Goal: Information Seeking & Learning: Learn about a topic

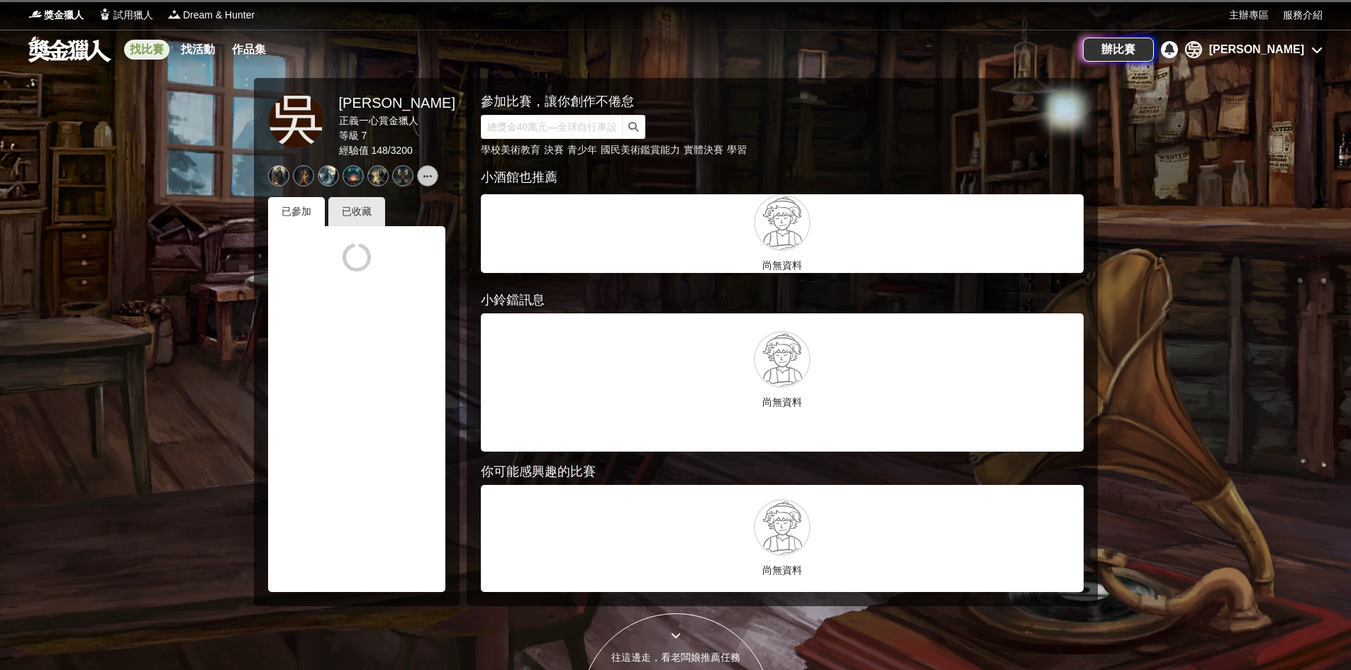
click at [137, 40] on link "找比賽" at bounding box center [146, 50] width 45 height 20
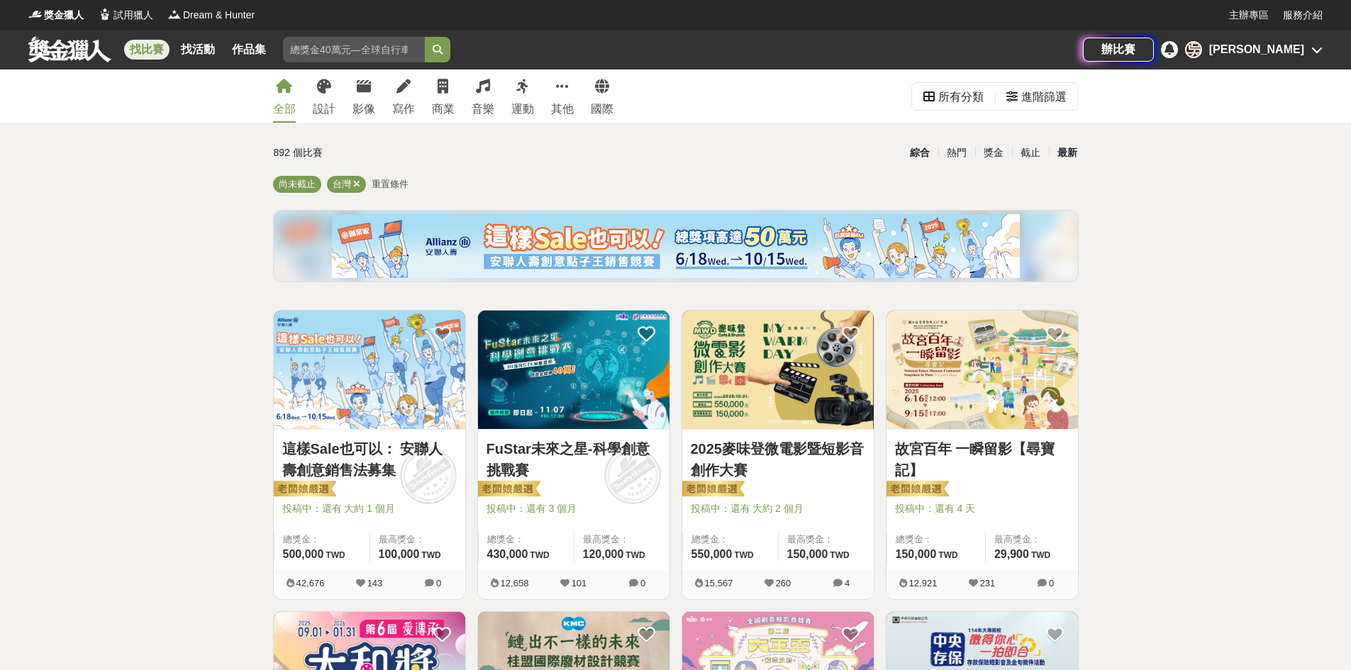
click at [1066, 154] on div "最新" at bounding box center [1067, 152] width 37 height 25
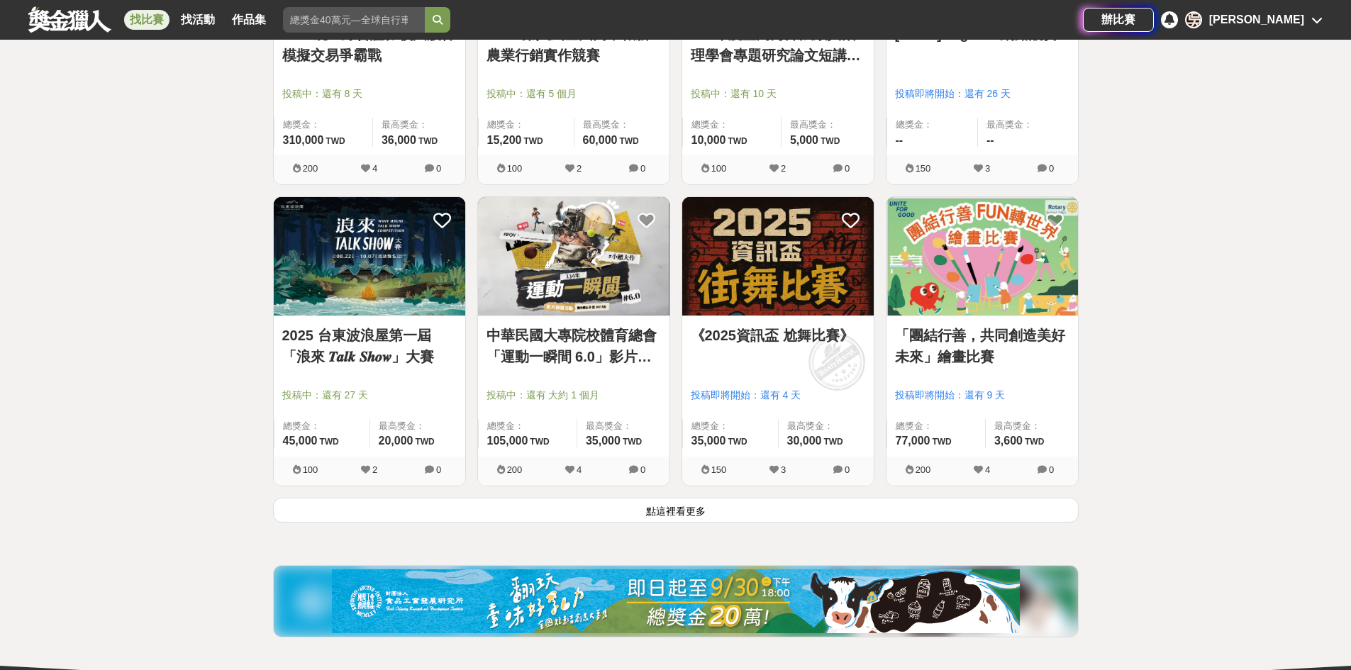
scroll to position [1702, 0]
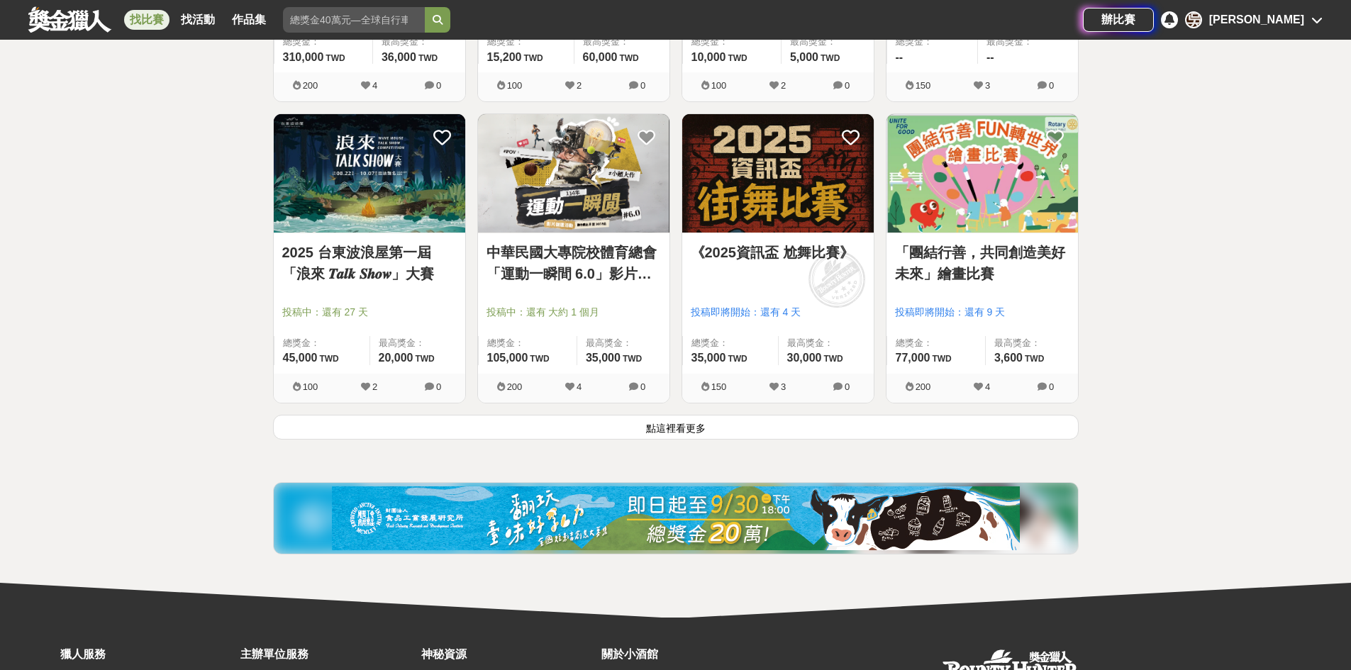
click at [974, 267] on link "「團結行善，共同創造美好未來」繪畫比賽" at bounding box center [982, 263] width 174 height 43
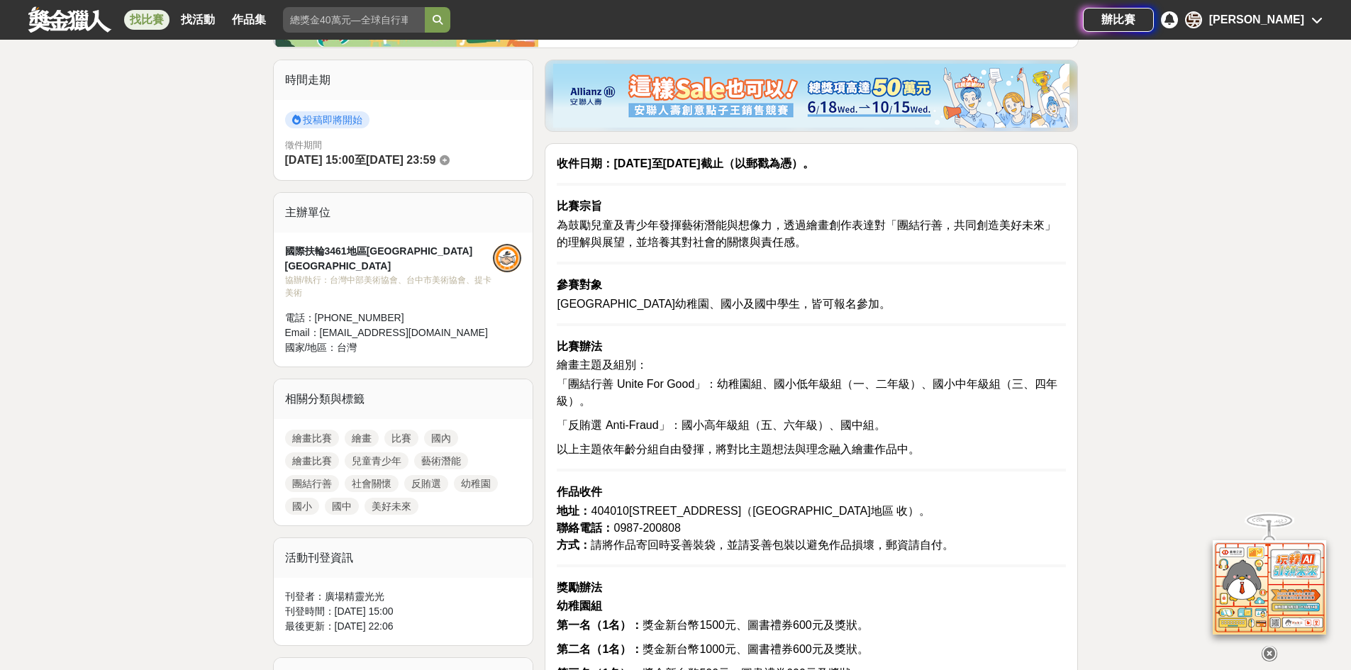
scroll to position [426, 0]
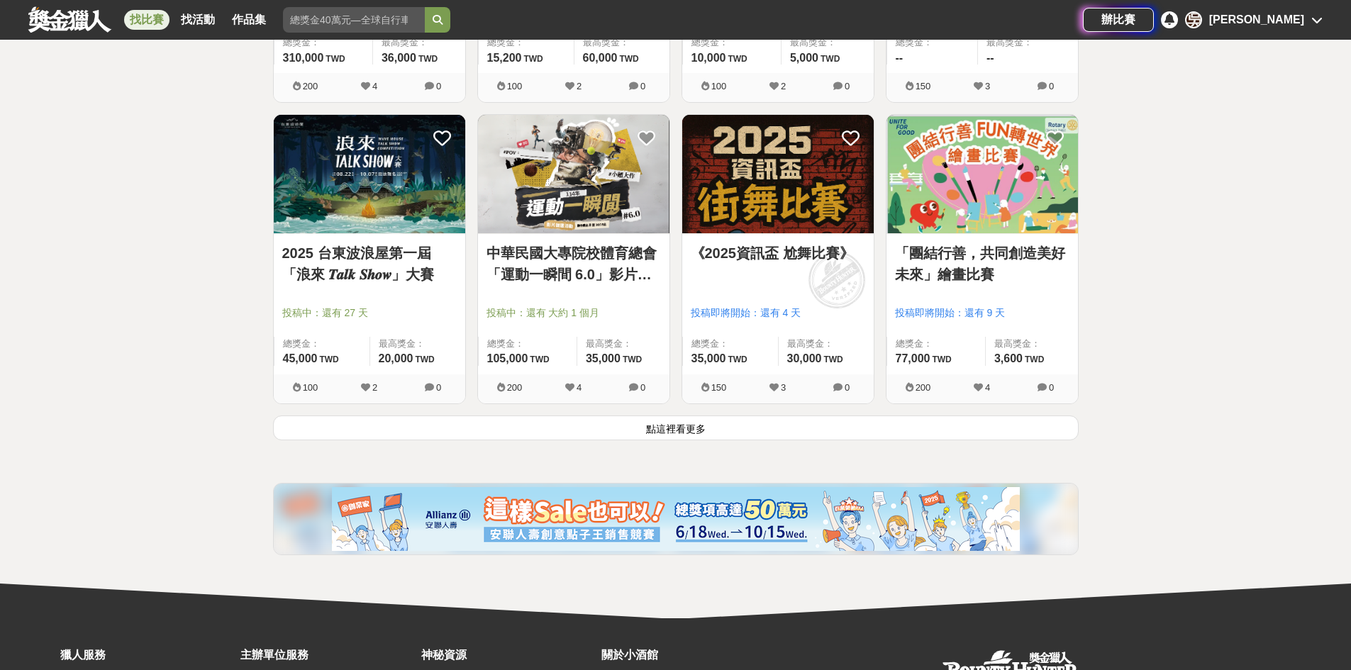
scroll to position [1702, 0]
click at [703, 434] on button "點這裡看更多" at bounding box center [676, 427] width 806 height 25
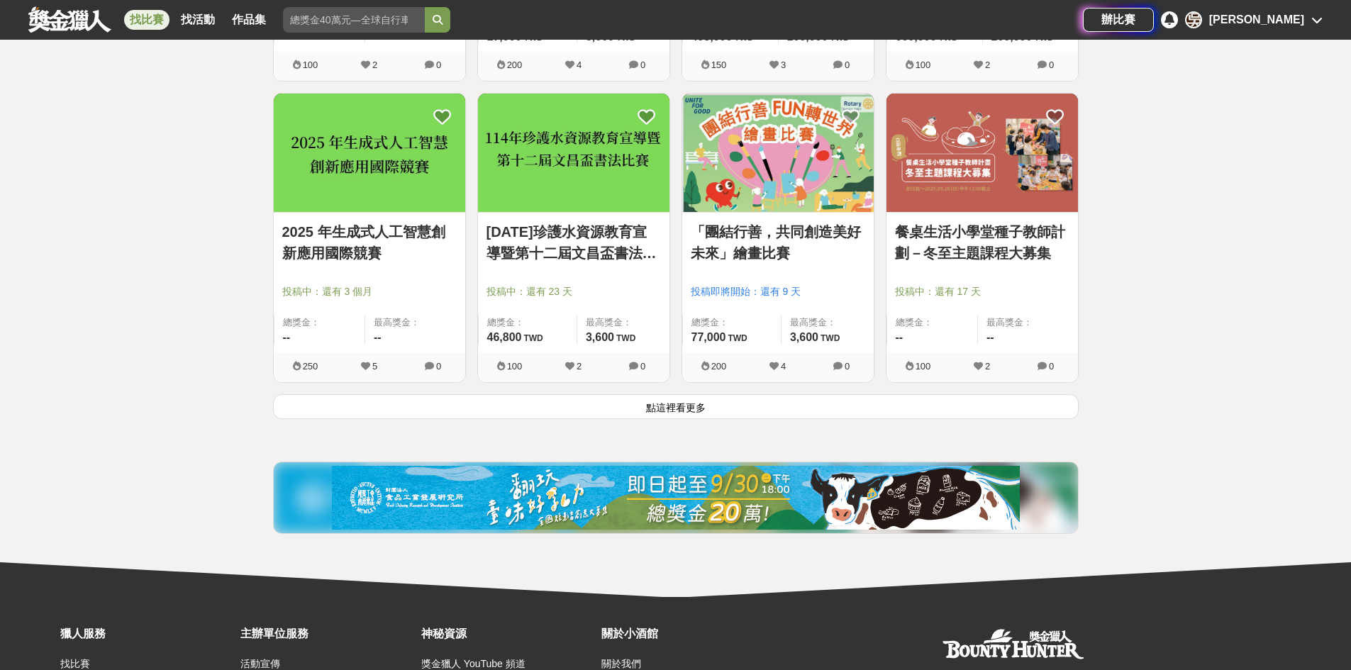
scroll to position [3655, 0]
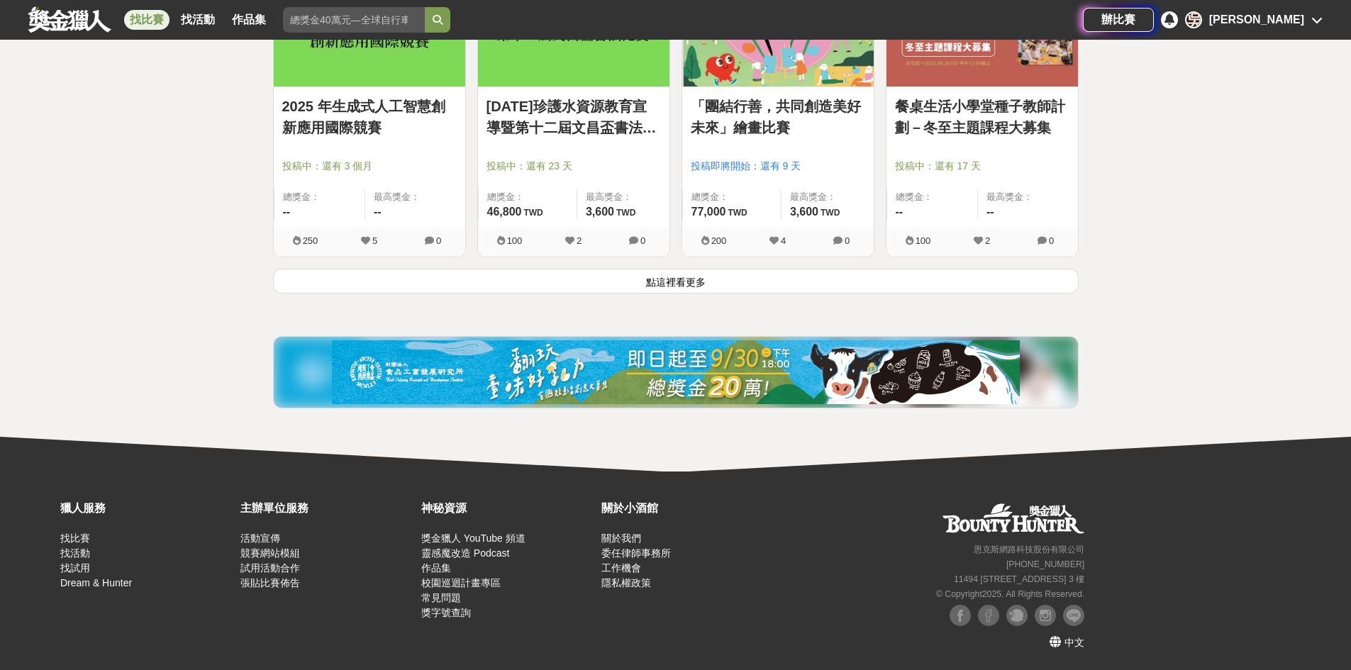
click at [674, 278] on button "點這裡看更多" at bounding box center [676, 281] width 806 height 25
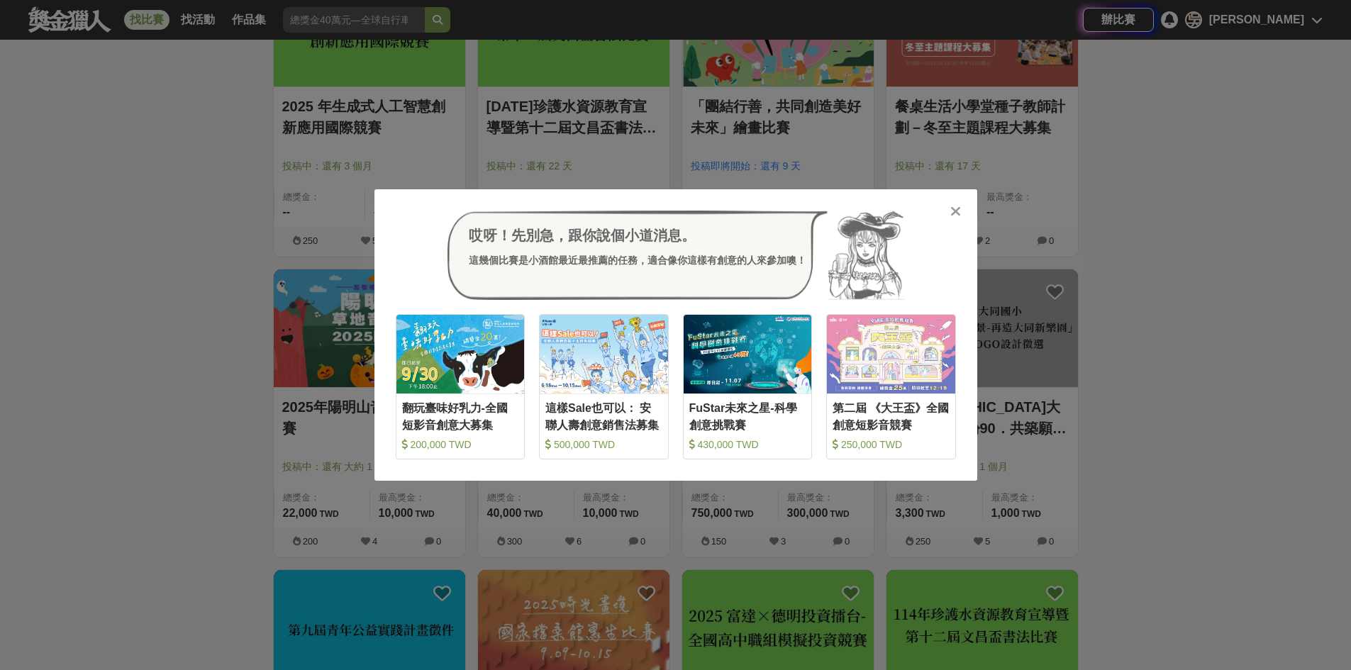
click at [953, 209] on icon at bounding box center [955, 211] width 11 height 14
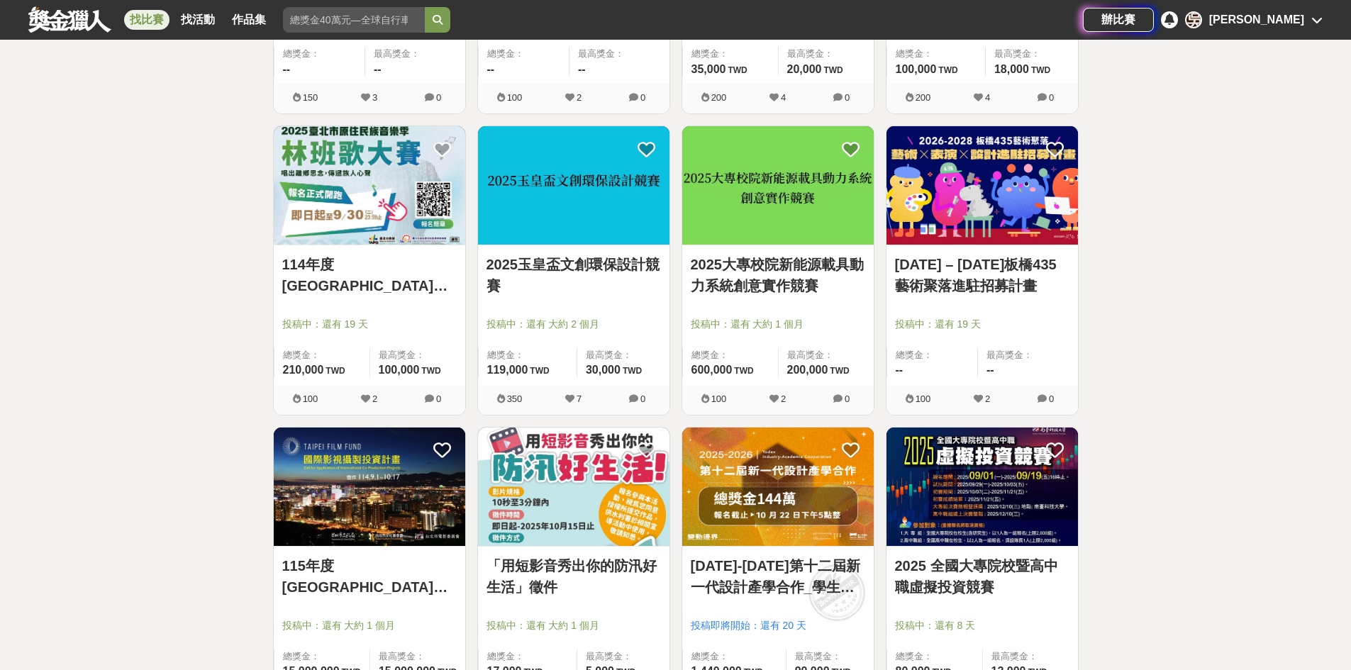
scroll to position [5357, 0]
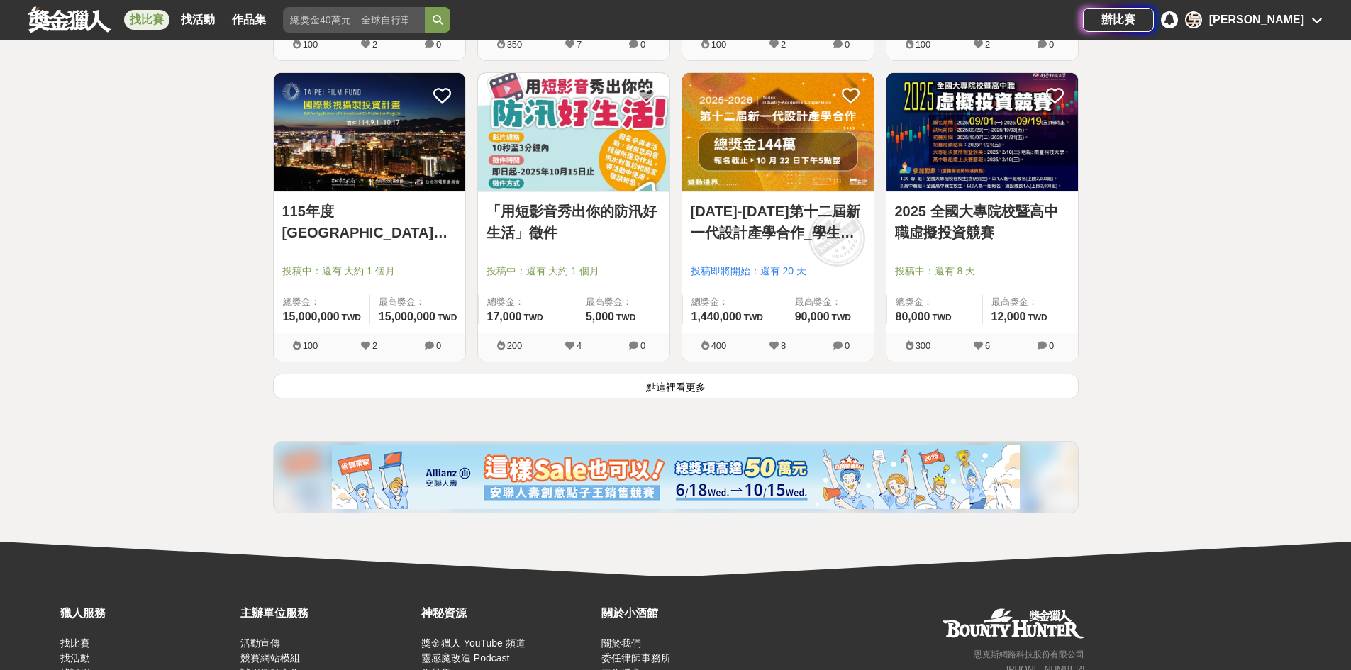
click at [701, 398] on button "點這裡看更多" at bounding box center [676, 386] width 806 height 25
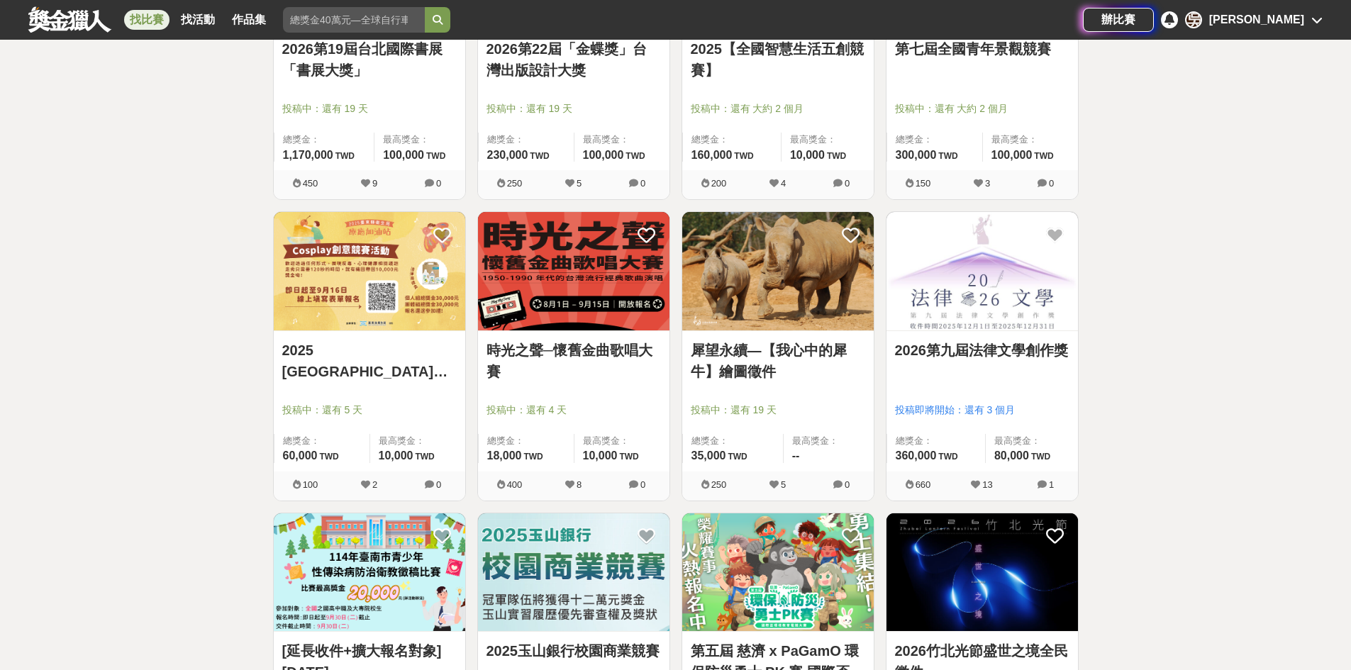
scroll to position [5996, 0]
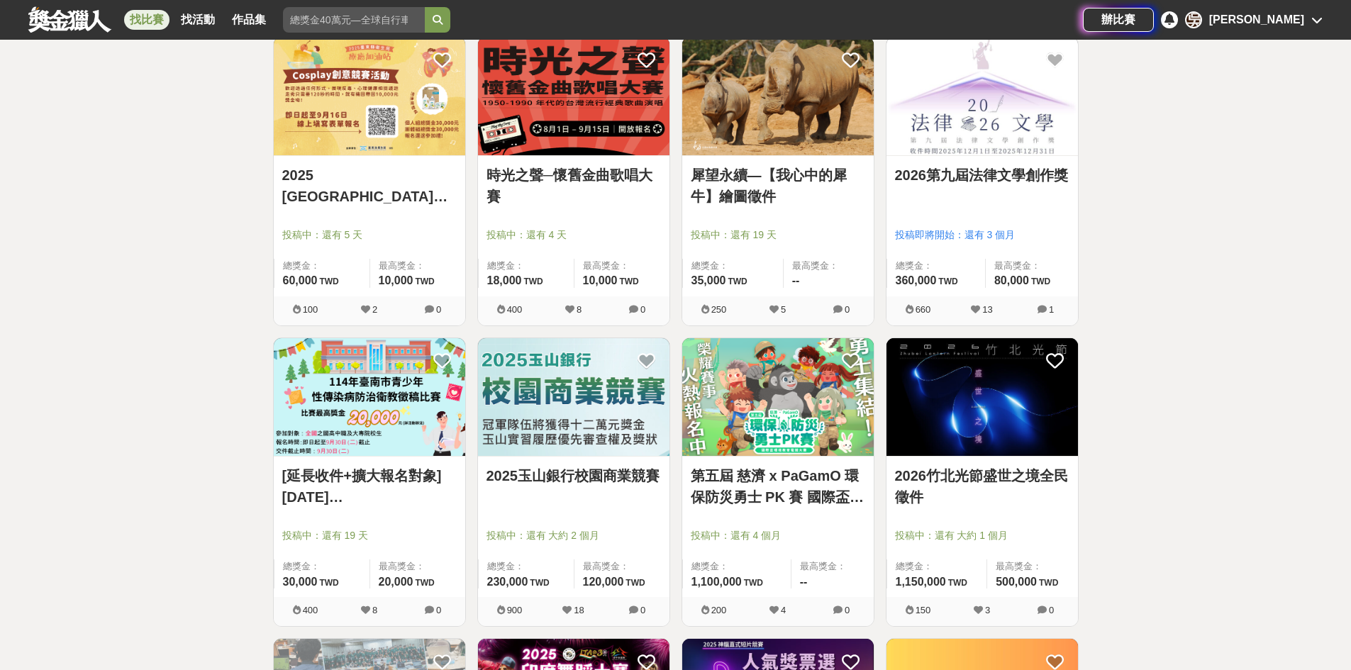
click at [755, 135] on img at bounding box center [777, 96] width 191 height 118
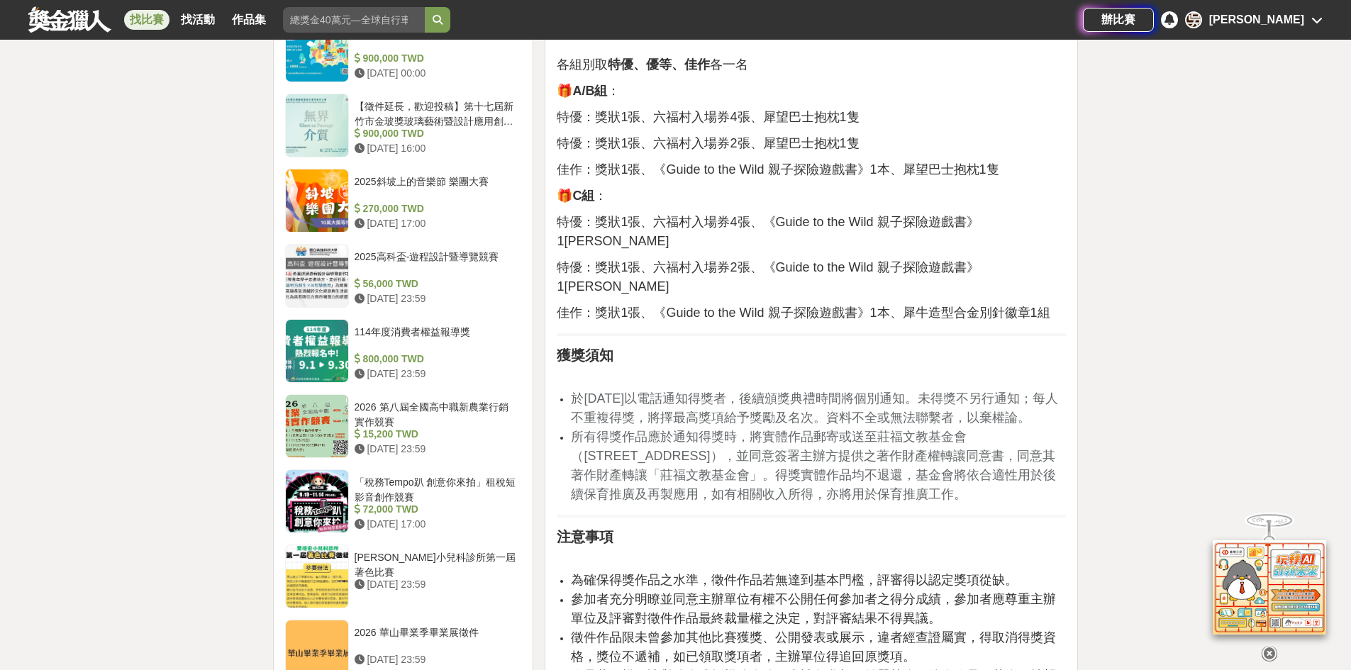
scroll to position [1277, 0]
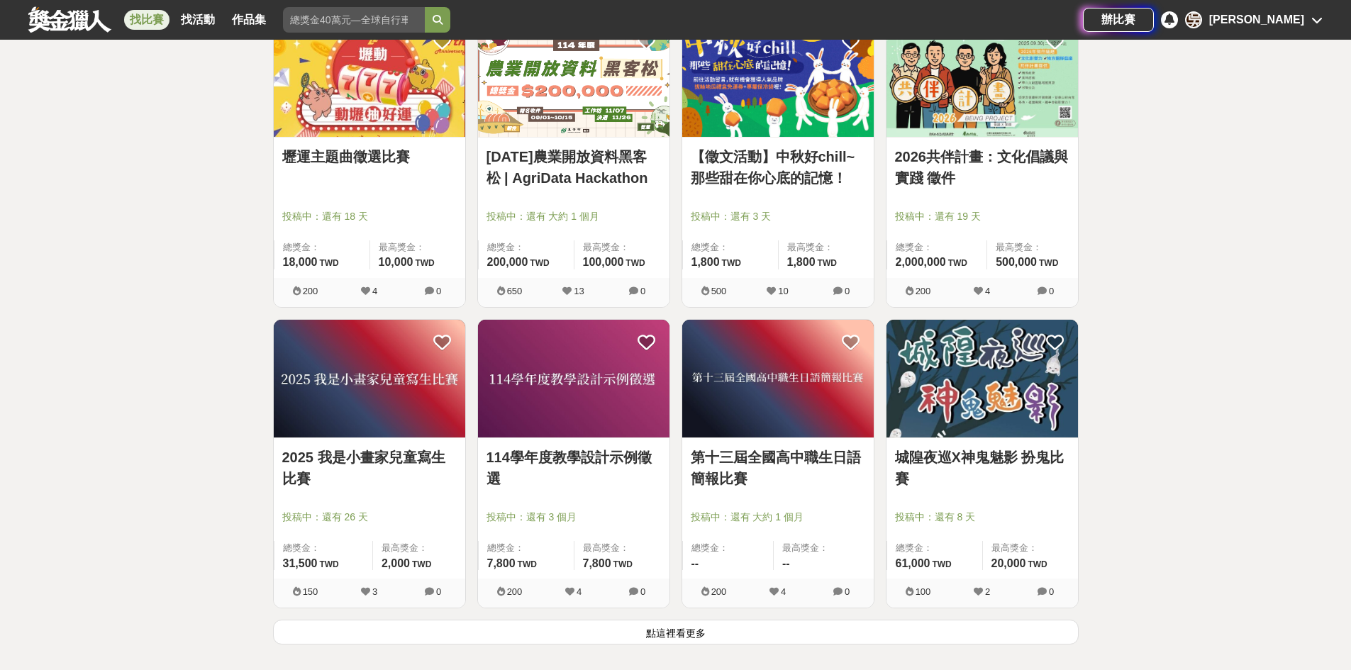
scroll to position [7059, 0]
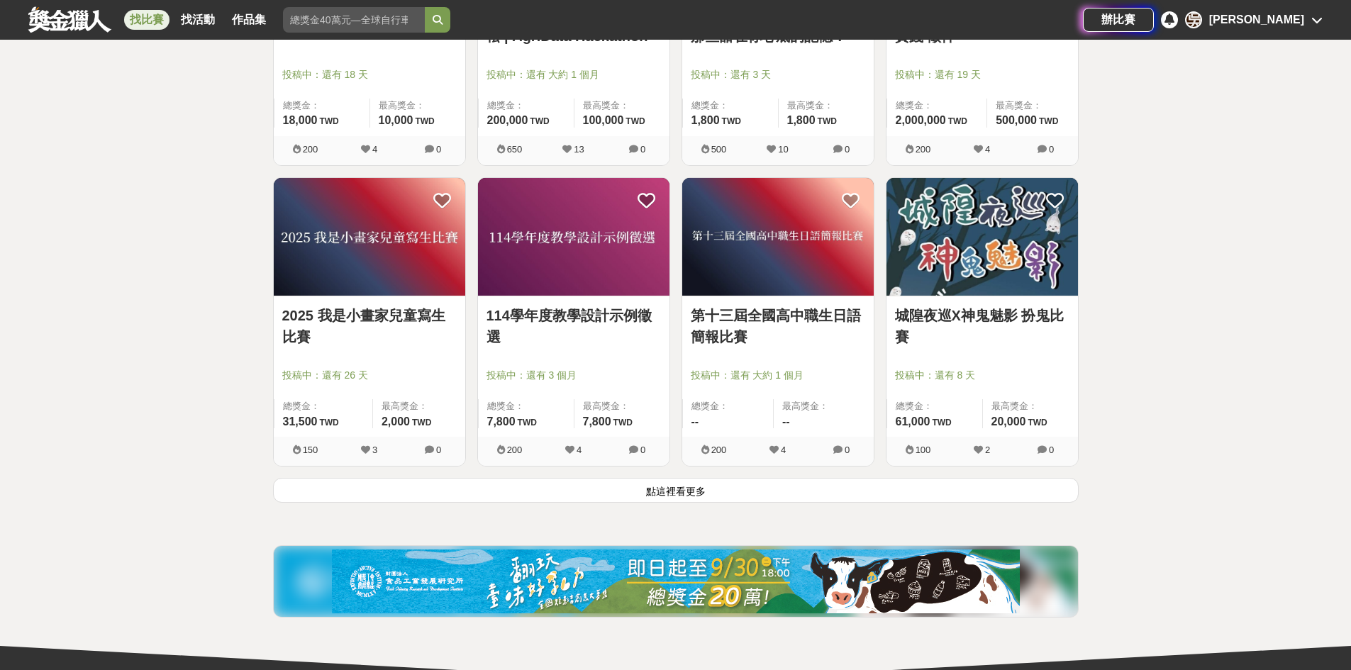
click at [949, 298] on div "城隍夜巡X神鬼魅影 扮鬼比賽 投稿中：還有 8 天 總獎金： 61,000 61,000 TWD 最高獎金： 20,000 TWD" at bounding box center [981, 366] width 191 height 140
click at [944, 260] on img at bounding box center [981, 237] width 191 height 118
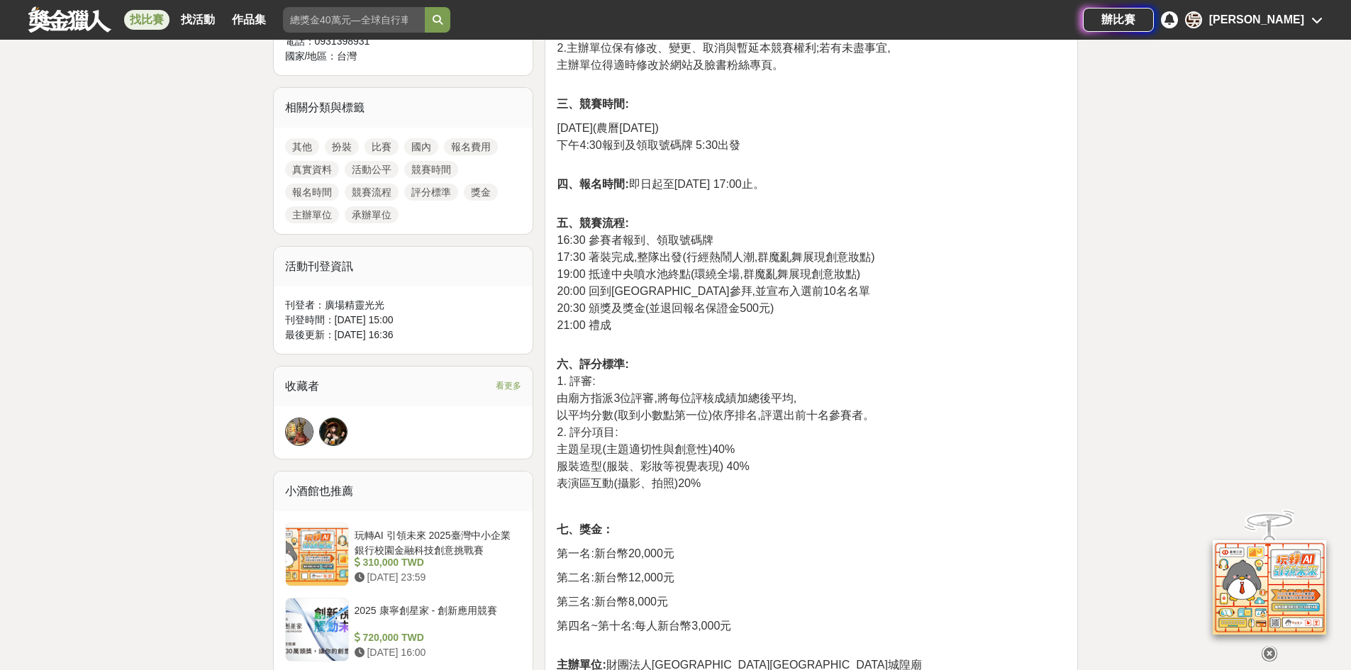
scroll to position [709, 0]
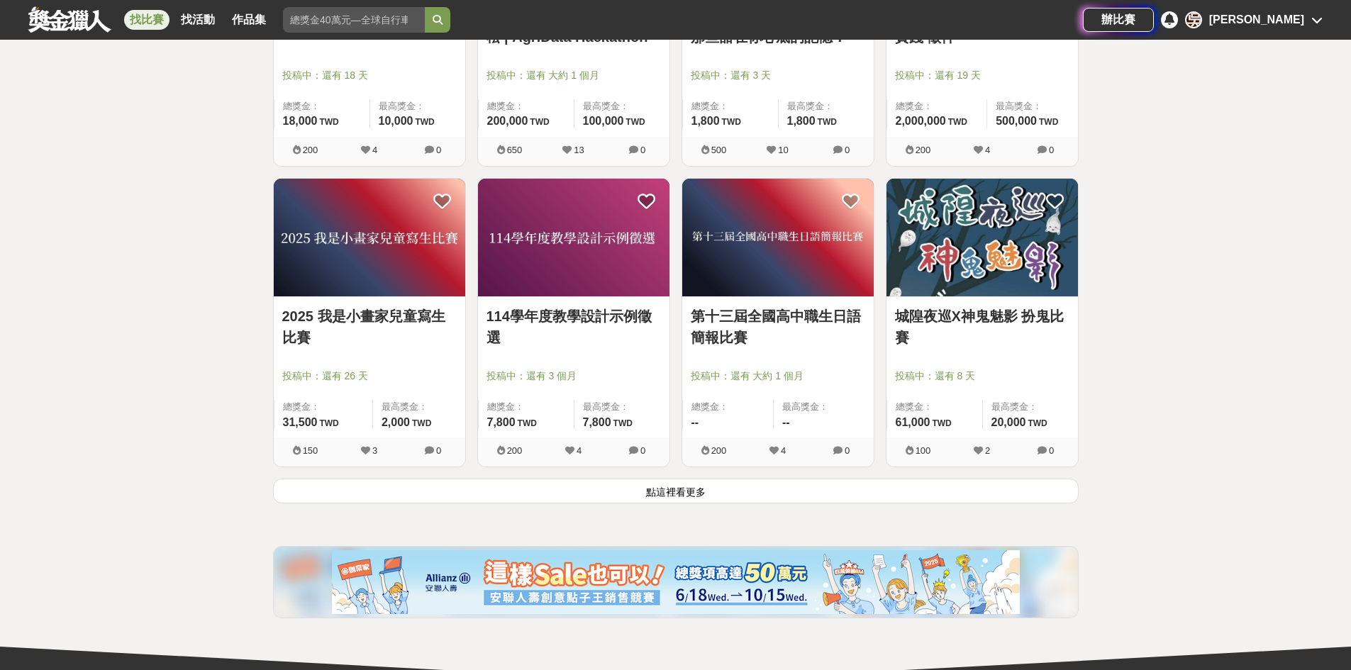
scroll to position [7059, 0]
click at [799, 493] on button "點這裡看更多" at bounding box center [676, 490] width 806 height 25
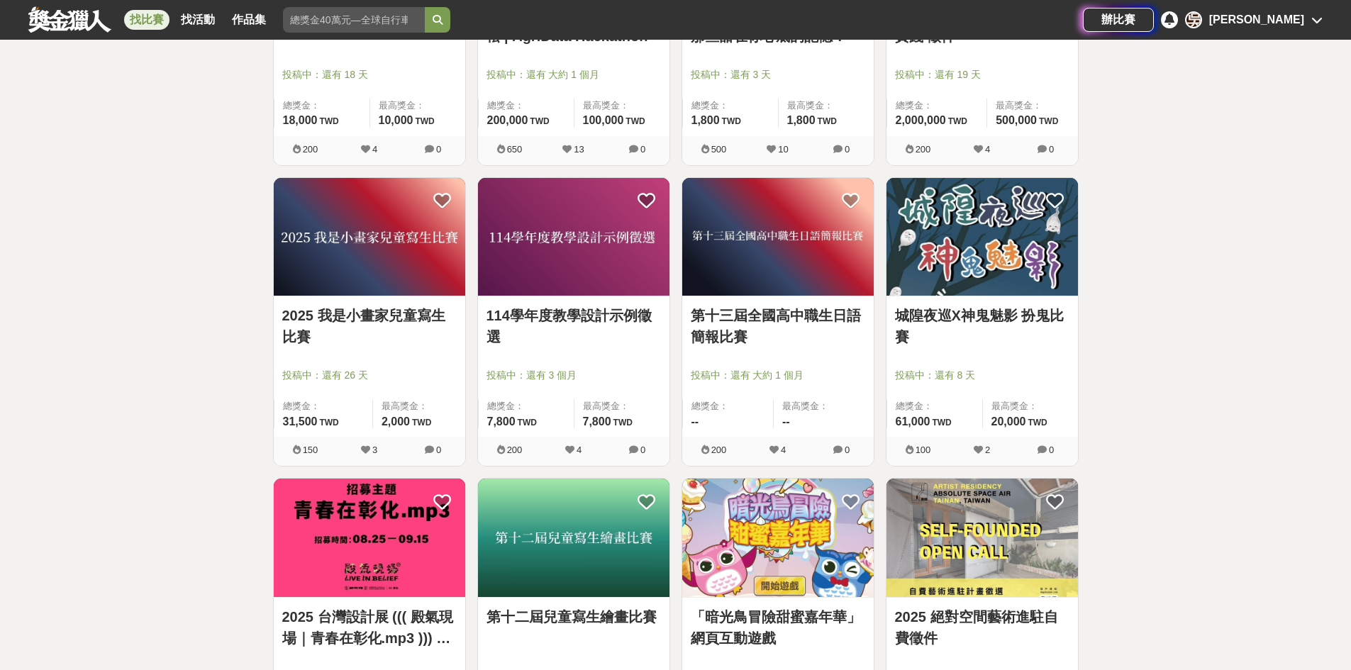
click at [994, 294] on img at bounding box center [981, 237] width 191 height 118
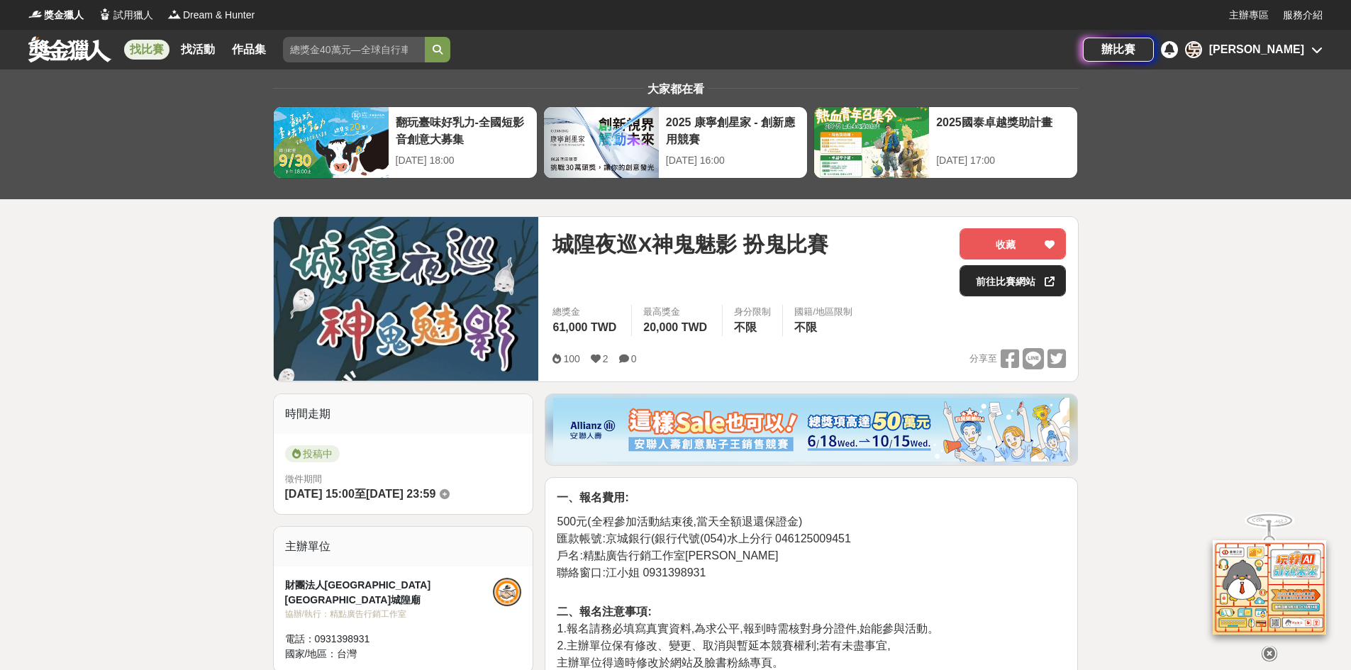
click at [999, 278] on link "前往比賽網站" at bounding box center [1013, 280] width 106 height 31
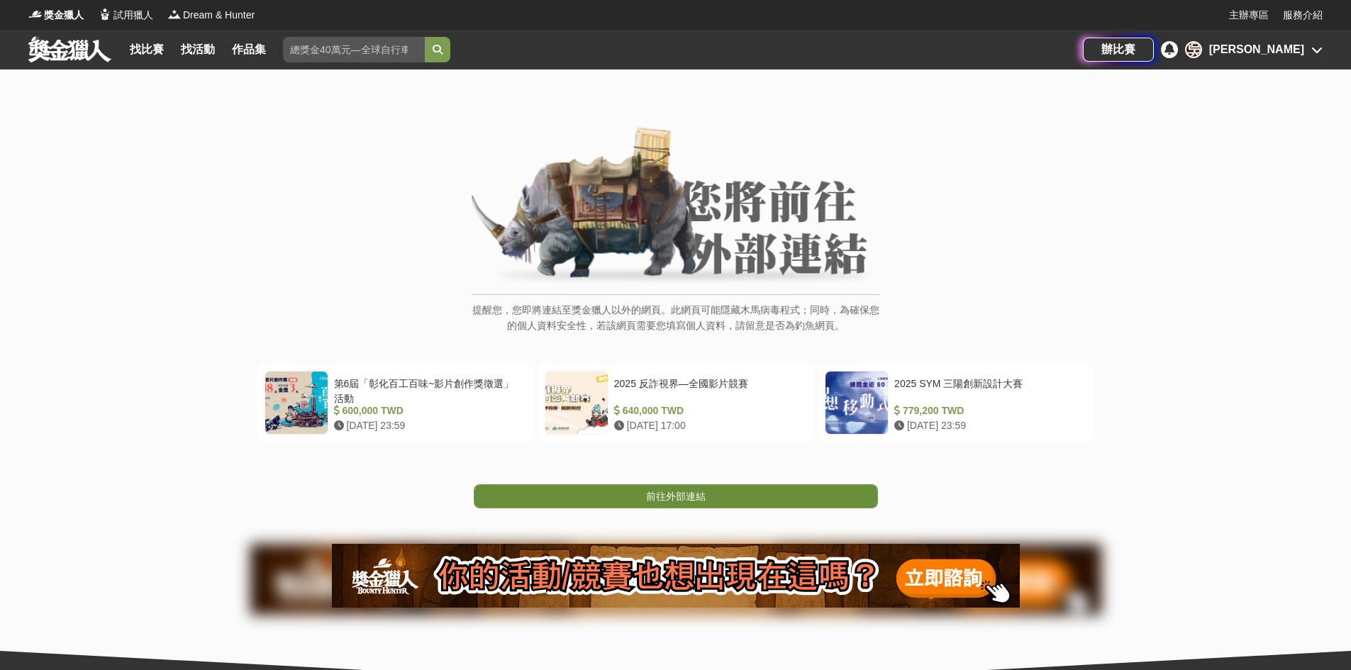
click at [750, 495] on link "前往外部連結" at bounding box center [676, 496] width 404 height 24
